Goal: Navigation & Orientation: Find specific page/section

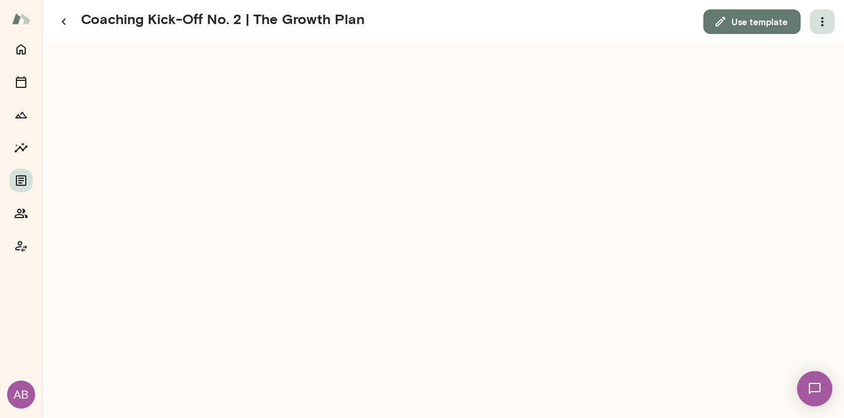
click at [820, 26] on icon "button" at bounding box center [822, 22] width 14 height 14
click at [771, 52] on icon at bounding box center [769, 52] width 14 height 14
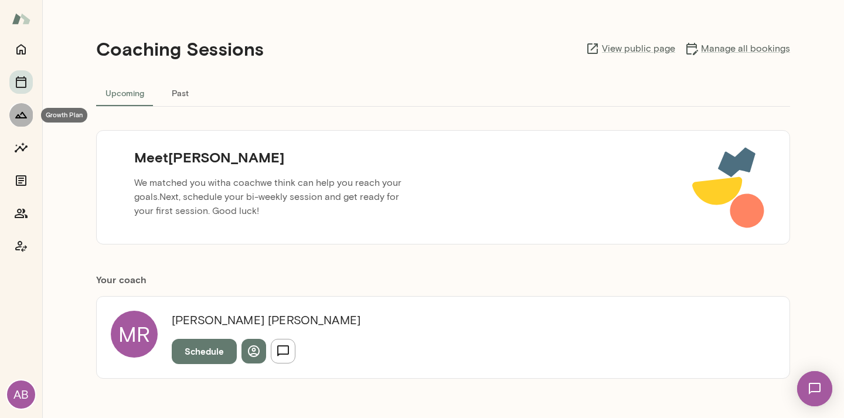
click at [22, 115] on icon "Growth Plan" at bounding box center [21, 115] width 14 height 14
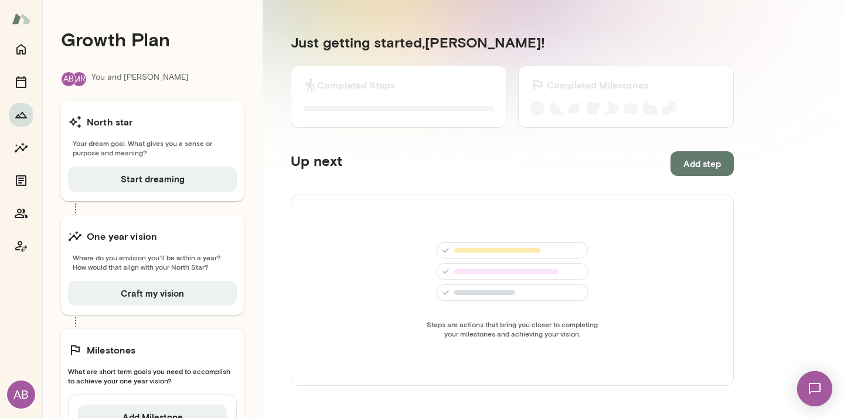
scroll to position [68, 0]
